Goal: Task Accomplishment & Management: Use online tool/utility

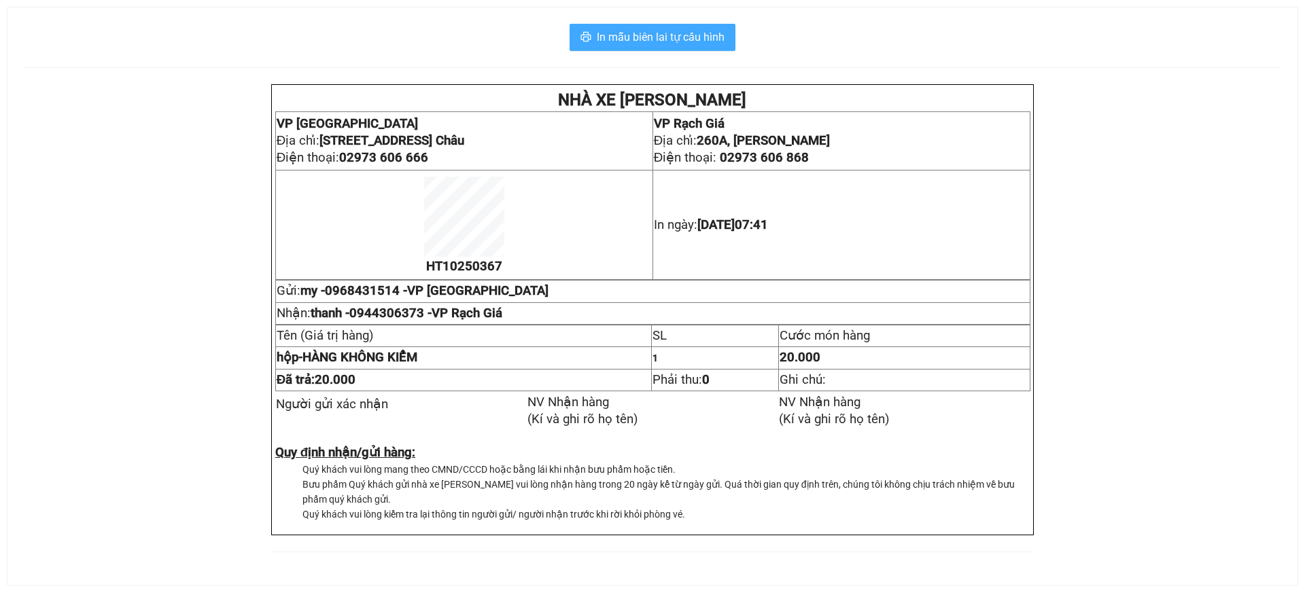
click at [645, 48] on button "In mẫu biên lai tự cấu hình" at bounding box center [652, 37] width 166 height 27
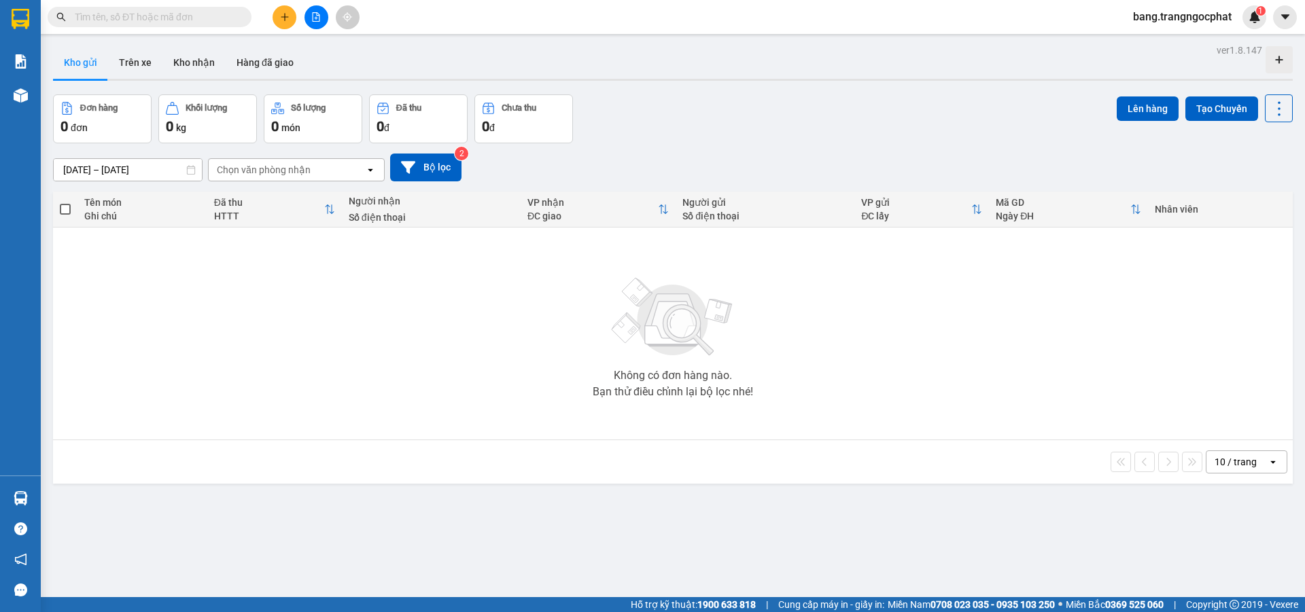
click at [143, 13] on input "text" at bounding box center [155, 17] width 160 height 15
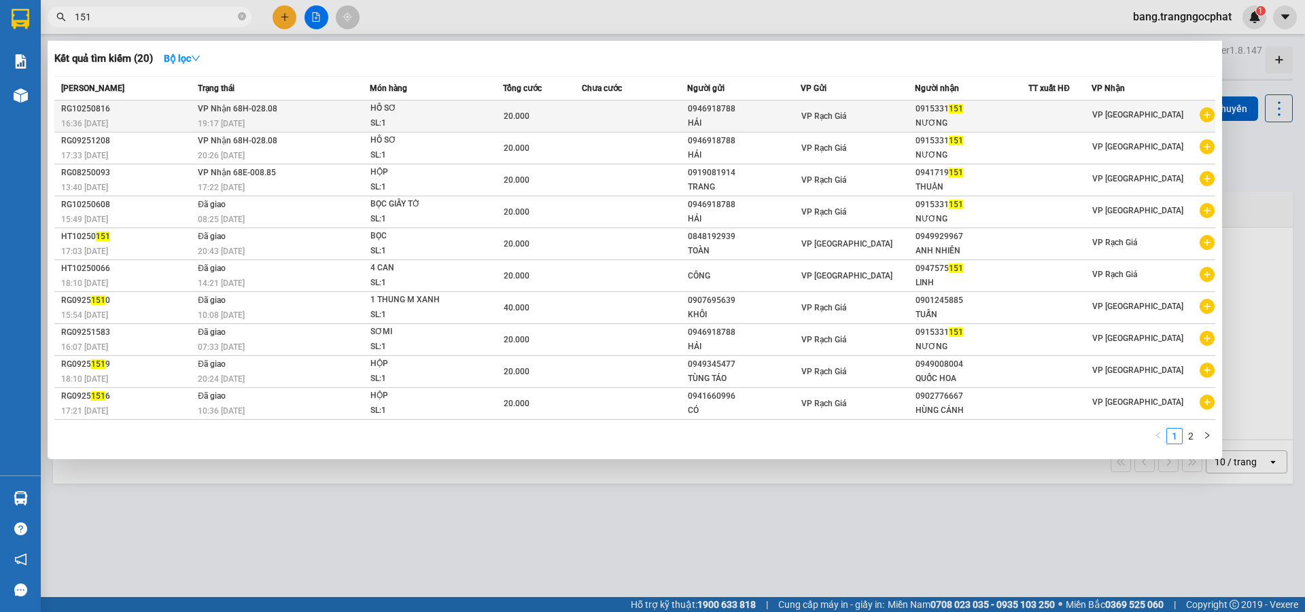
type input "151"
click at [974, 110] on div "0915331 151" at bounding box center [971, 109] width 113 height 14
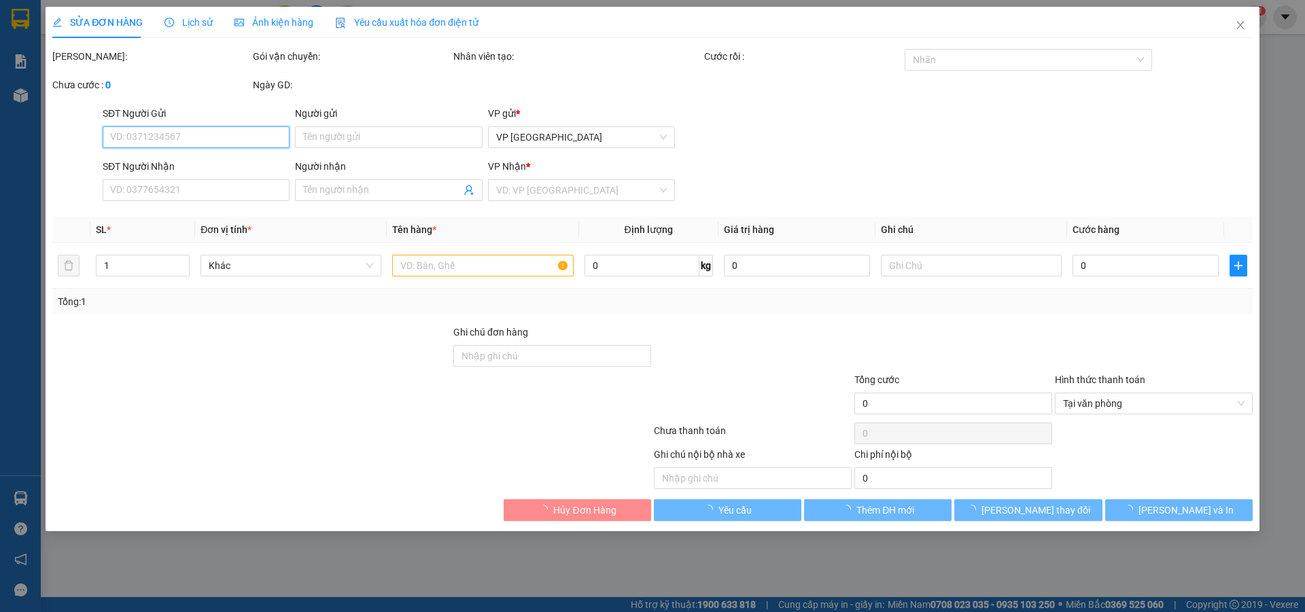
type input "0946918788"
type input "HẢI"
type input "0915331151"
type input "NƯƠNG"
type input "20.000"
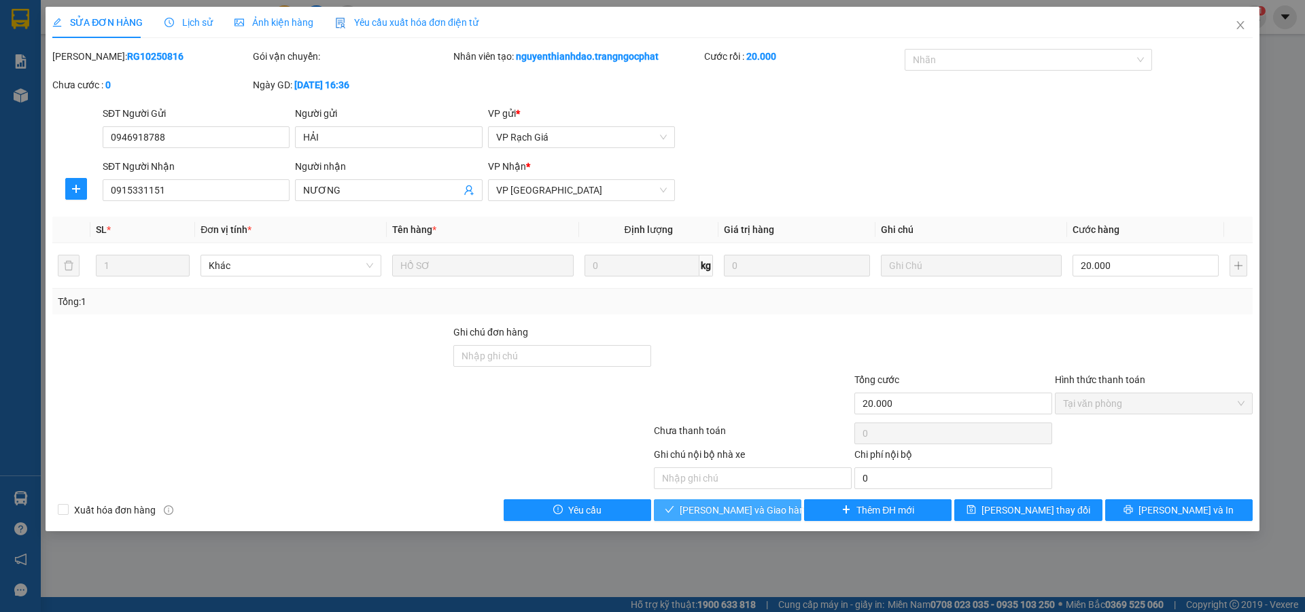
click at [771, 504] on span "Lưu và Giao hàng" at bounding box center [745, 510] width 130 height 15
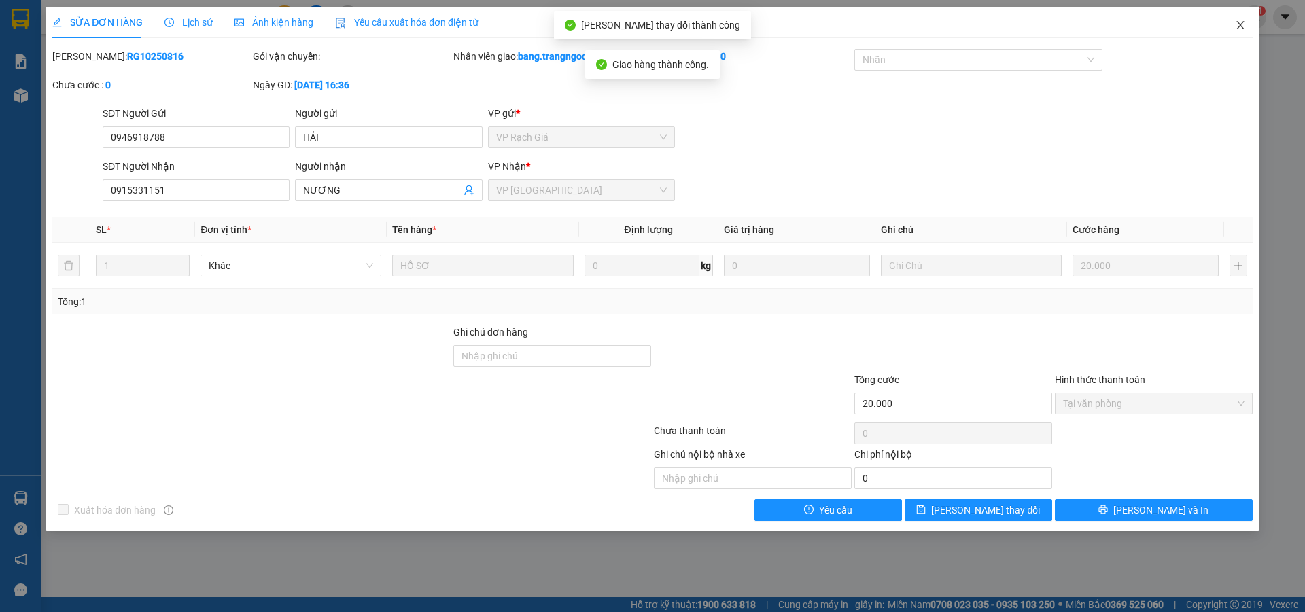
click at [1236, 27] on icon "close" at bounding box center [1240, 25] width 11 height 11
